Goal: Book appointment/travel/reservation

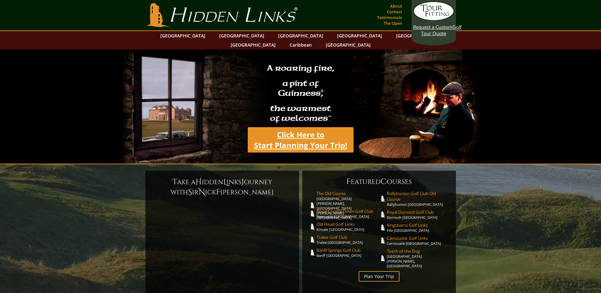
click at [296, 138] on link "Click Here to Start Planning Your Trip!" at bounding box center [301, 139] width 106 height 25
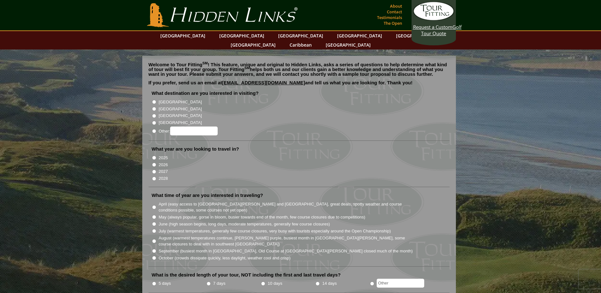
click at [154, 100] on input "[GEOGRAPHIC_DATA]" at bounding box center [154, 102] width 4 height 4
radio input "true"
click at [153, 162] on input "2026" at bounding box center [154, 164] width 4 height 4
radio input "true"
click at [154, 222] on input "June (high season begins, long days, moderate temperatures, generally few cours…" at bounding box center [154, 224] width 4 height 4
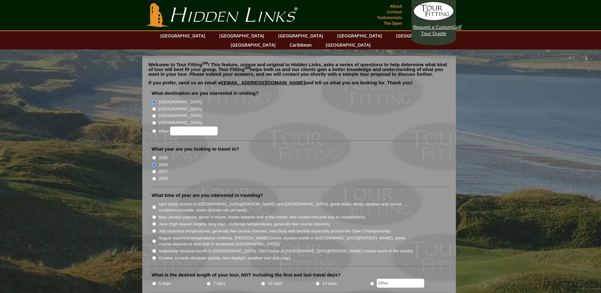
radio input "true"
click at [209, 281] on input "7 days" at bounding box center [209, 283] width 4 height 4
radio input "true"
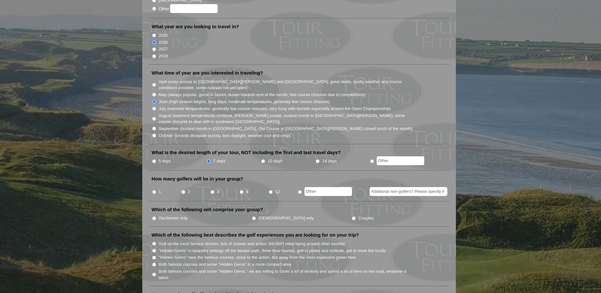
scroll to position [127, 0]
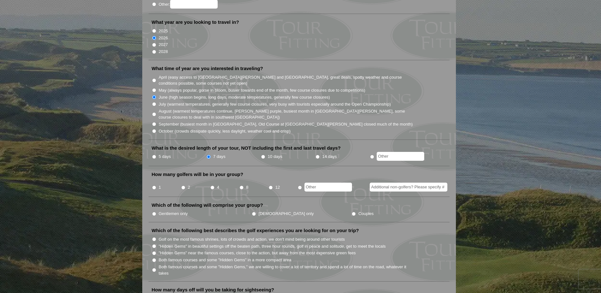
click at [183, 185] on input "2" at bounding box center [183, 187] width 4 height 4
radio input "true"
click at [153, 212] on input "Gentlemen only" at bounding box center [154, 214] width 4 height 4
radio input "true"
click at [153, 244] on input ""Hidden Gems" in beautiful settings off the beaten path, three hour rounds, gol…" at bounding box center [154, 246] width 4 height 4
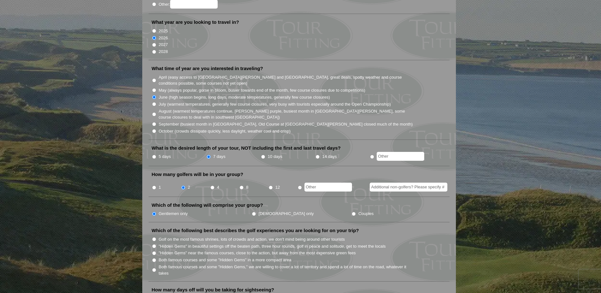
radio input "true"
click at [153, 251] on input ""Hidden Gems" near the famous courses, close to the action, but away from the m…" at bounding box center [154, 253] width 4 height 4
radio input "true"
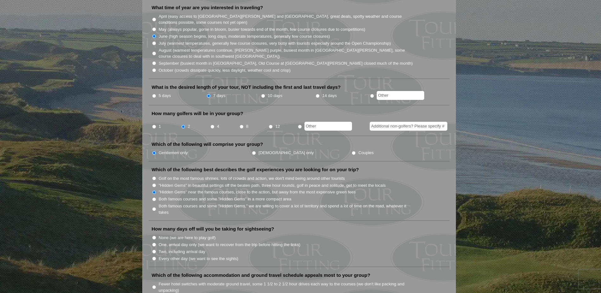
scroll to position [190, 0]
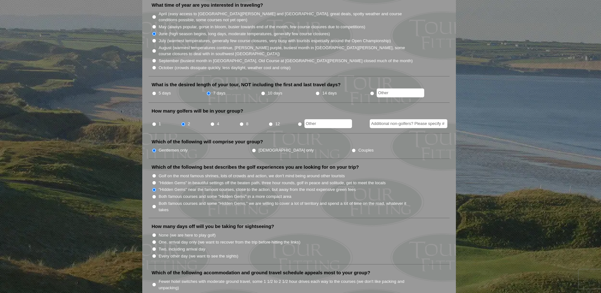
click at [155, 254] on input "Every other day (we want to see the sights)" at bounding box center [154, 256] width 4 height 4
radio input "true"
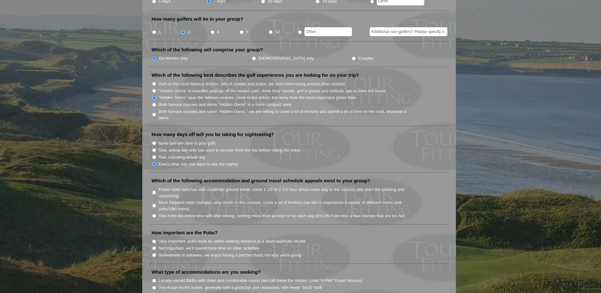
scroll to position [285, 0]
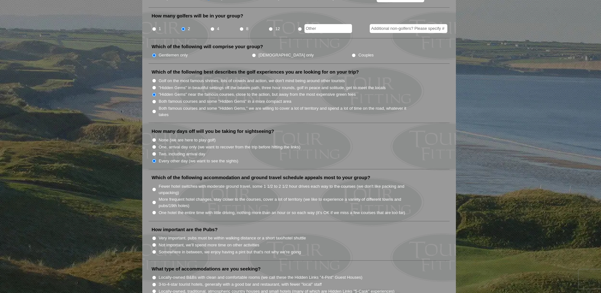
click at [154, 200] on input "More frequent hotel changes, stay closer to the courses, cover a lot of territo…" at bounding box center [154, 202] width 4 height 4
radio input "true"
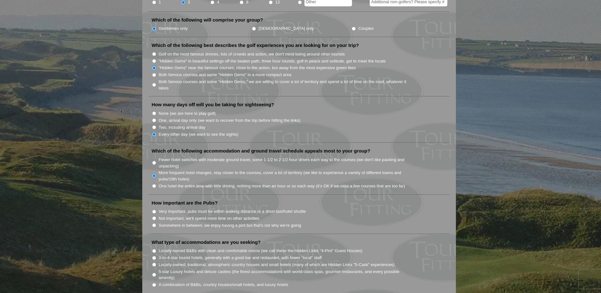
scroll to position [348, 0]
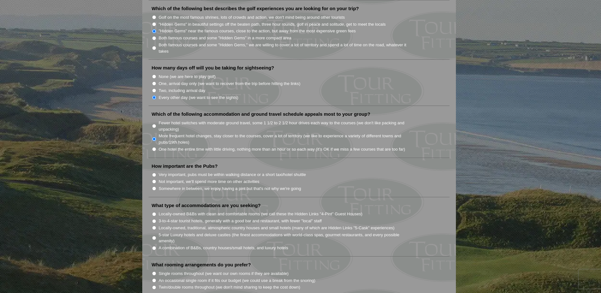
click at [153, 173] on input "Very important, pubs must be within walking distance or a short taxi/hotel shut…" at bounding box center [154, 175] width 4 height 4
radio input "true"
click at [152, 186] on input "Somewhere in between, we enjoy having a pint but that's not why we're going" at bounding box center [154, 188] width 4 height 4
radio input "true"
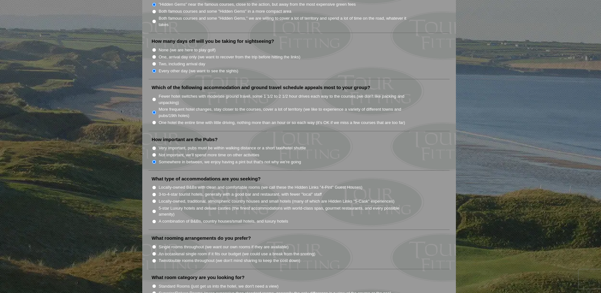
scroll to position [412, 0]
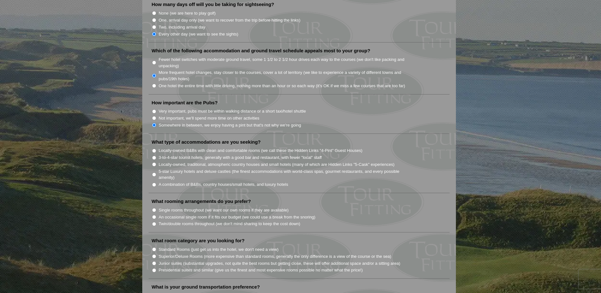
click at [155, 149] on input "Locally-owned B&Bs with clean and comfortable rooms (we call these the Hidden L…" at bounding box center [154, 151] width 4 height 4
radio input "true"
click at [153, 208] on input "Single rooms throughout (we want our own rooms if they are available)" at bounding box center [154, 210] width 4 height 4
radio input "true"
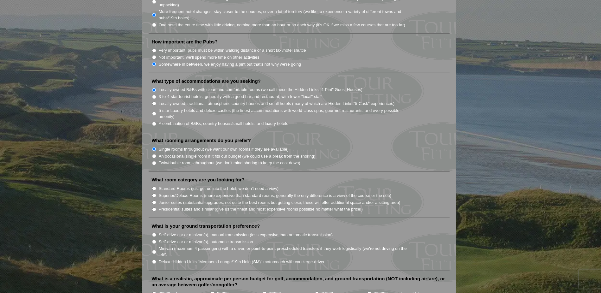
scroll to position [475, 0]
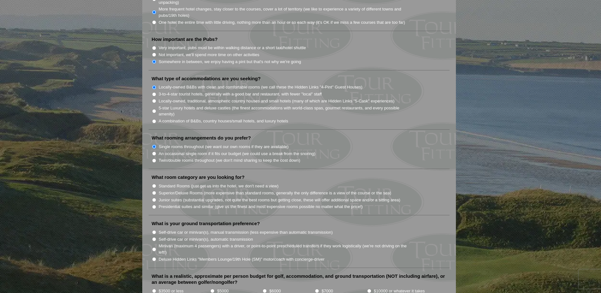
click at [155, 184] on input "Standard Rooms (just get us into the hotel, we don't need a view)" at bounding box center [154, 186] width 4 height 4
radio input "true"
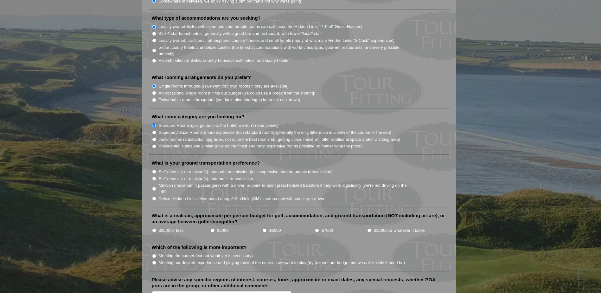
scroll to position [538, 0]
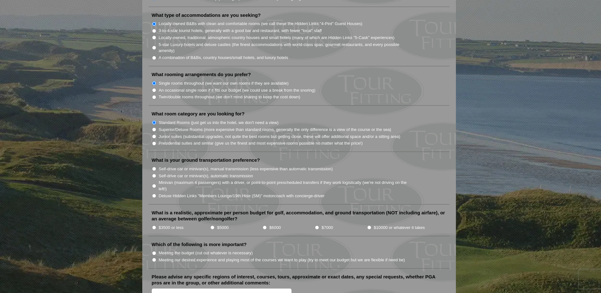
click at [154, 184] on input "Minivan (maximum 4 passengers) with a driver, or point-to-point prescheduled tr…" at bounding box center [154, 186] width 4 height 4
radio input "true"
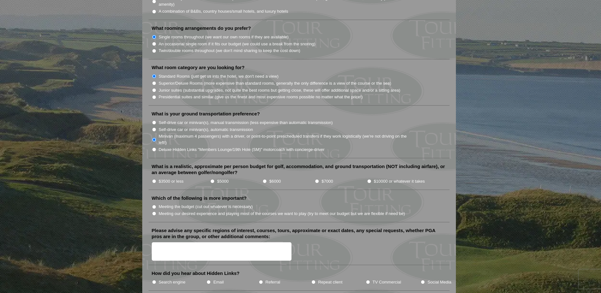
scroll to position [602, 0]
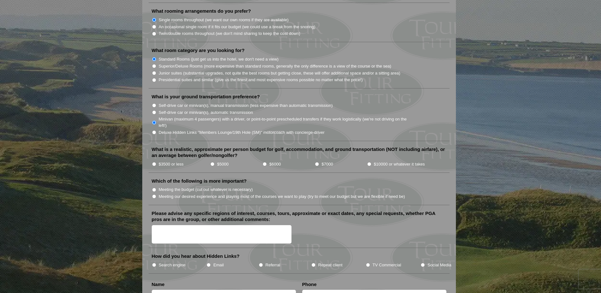
click at [213, 162] on input "$5000" at bounding box center [212, 164] width 4 height 4
radio input "true"
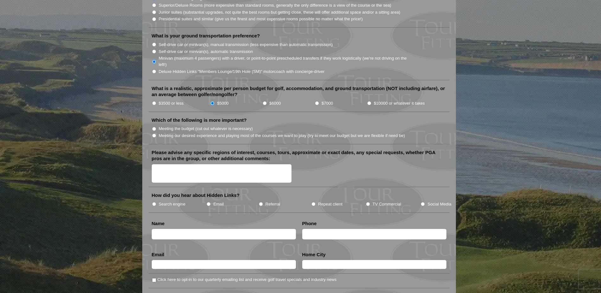
scroll to position [665, 0]
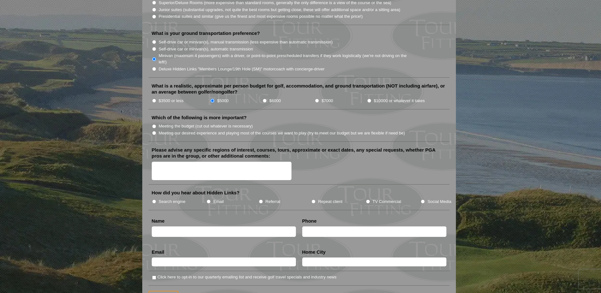
click at [154, 131] on input "Meeting our desired experience and playing most of the courses we want to play …" at bounding box center [154, 133] width 4 height 4
radio input "true"
click at [423, 199] on input "Social Media" at bounding box center [423, 201] width 4 height 4
radio input "true"
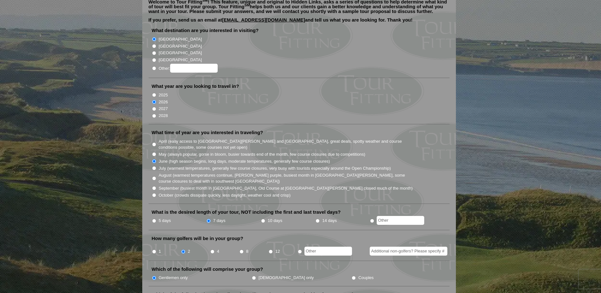
scroll to position [0, 0]
